Goal: Task Accomplishment & Management: Use online tool/utility

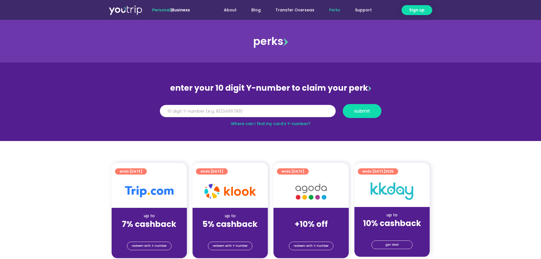
click at [224, 106] on input "Y Number" at bounding box center [248, 111] width 176 height 13
drag, startPoint x: 225, startPoint y: 111, endPoint x: 252, endPoint y: 117, distance: 27.8
click at [225, 112] on input "Y Number" at bounding box center [248, 111] width 176 height 13
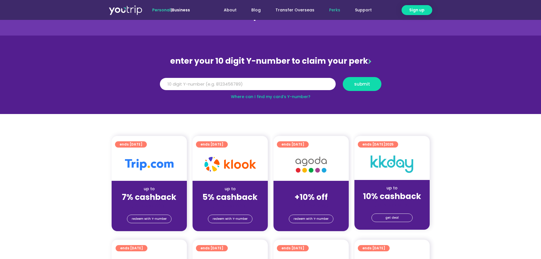
scroll to position [28, 0]
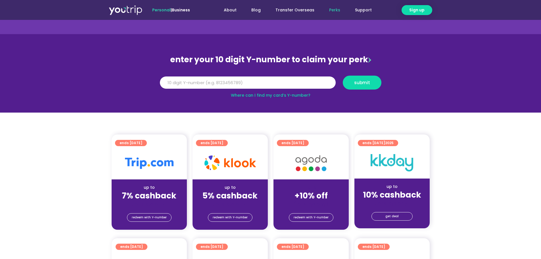
click at [286, 96] on link "Where can I find my card’s Y-number?" at bounding box center [271, 95] width 80 height 6
click at [274, 79] on input "Y Number" at bounding box center [248, 82] width 176 height 13
type input "8124879511"
click at [343, 76] on button "submit" at bounding box center [362, 83] width 39 height 14
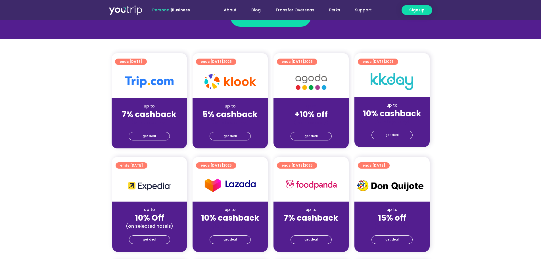
scroll to position [28, 0]
